Goal: Task Accomplishment & Management: Complete application form

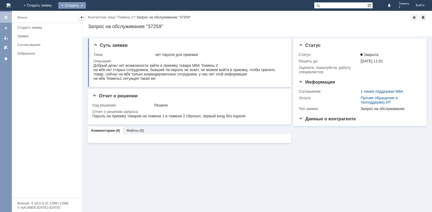
click at [86, 5] on div "Создать" at bounding box center [72, 5] width 28 height 6
click at [100, 17] on link "Заявка" at bounding box center [79, 16] width 41 height 6
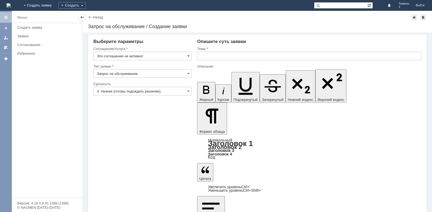
click at [188, 55] on span at bounding box center [188, 56] width 2 height 4
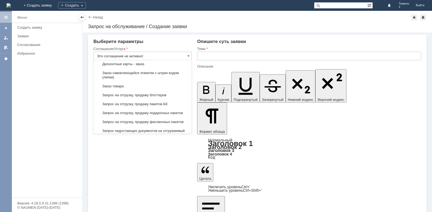
scroll to position [173, 0]
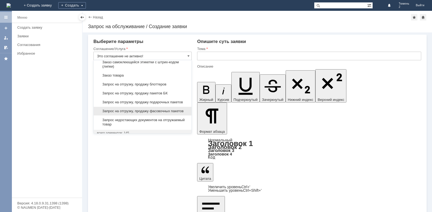
click at [144, 113] on span "Запрос на отгрузку, продажу фасовочных пакетов" at bounding box center [142, 111] width 91 height 4
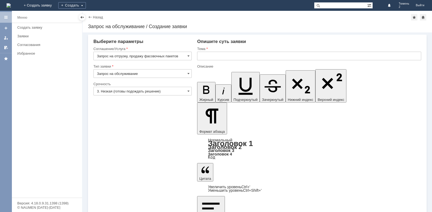
type input "Запрос на отгрузку, продажу фасовочных пакетов"
click at [200, 57] on input "text" at bounding box center [309, 56] width 224 height 9
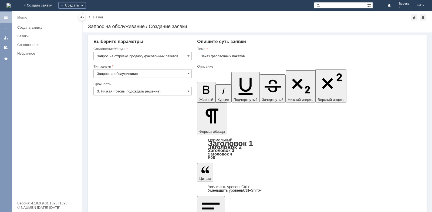
click at [253, 57] on input "Заказ фасовочных пакетов" at bounding box center [309, 56] width 224 height 9
click at [257, 55] on input "Заказ фасовочных пакетов" at bounding box center [309, 56] width 224 height 9
type input "Заказ фасовочных пакетов Тюмень2"
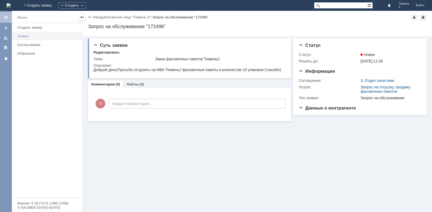
click at [30, 36] on div "Заявки" at bounding box center [48, 36] width 62 height 4
